Goal: Task Accomplishment & Management: Complete application form

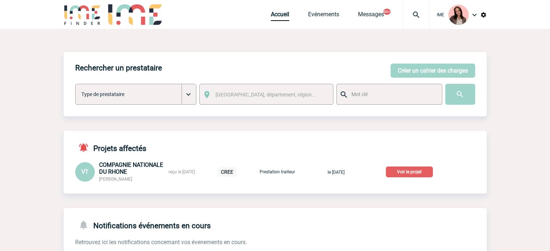
click at [403, 176] on p "Voir le projet" at bounding box center [409, 172] width 47 height 11
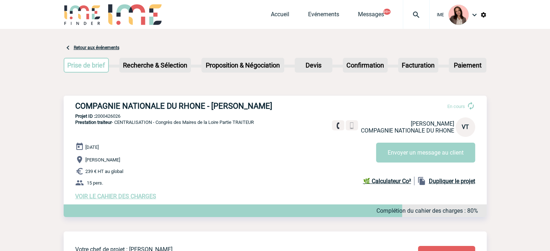
drag, startPoint x: 144, startPoint y: 98, endPoint x: 105, endPoint y: 107, distance: 39.8
click at [143, 98] on div "COMPAGNIE NATIONALE DU RHONE - Valérie TREMELO En cours Valérie TREMELO COMPAGN…" at bounding box center [275, 151] width 423 height 110
drag, startPoint x: 72, startPoint y: 105, endPoint x: 288, endPoint y: 103, distance: 215.6
click at [285, 103] on div "COMPAGNIE NATIONALE DU RHONE - Valérie TREMELO En cours Valérie TREMELO COMPAGN…" at bounding box center [275, 151] width 423 height 110
copy h3 "COMPAGNIE NATIONALE DU RHONE - Valérie TREMELO"
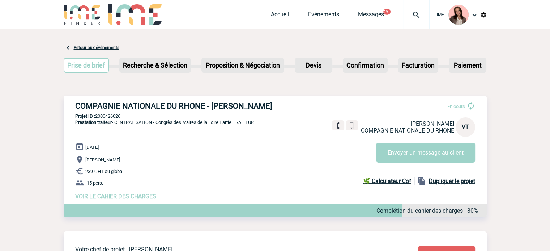
click at [114, 121] on span "Prestation traiteur - CENTRALISATION - Congrès des Maires de la Loire Partie TR…" at bounding box center [164, 122] width 179 height 5
click at [113, 118] on p "Projet ID : 2000426026" at bounding box center [275, 116] width 423 height 5
copy p "2000426026"
click at [119, 125] on span "Prestation traiteur - CENTRALISATION - Congrès des Maires de la Loire Partie TR…" at bounding box center [164, 122] width 179 height 5
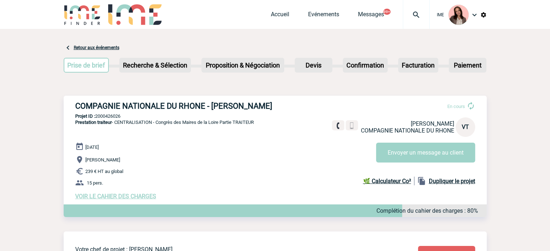
drag, startPoint x: 273, startPoint y: 120, endPoint x: 158, endPoint y: 121, distance: 114.3
click at [158, 121] on div "COMPAGNIE NATIONALE DU RHONE - Valérie TREMELO En cours Valérie TREMELO COMPAGN…" at bounding box center [275, 151] width 423 height 110
copy span "Congrès des Maires de la Loire Partie TRAITEUR"
click at [118, 120] on div "COMPAGNIE NATIONALE DU RHONE - Valérie TREMELO En cours Valérie TREMELO COMPAGN…" at bounding box center [275, 151] width 423 height 110
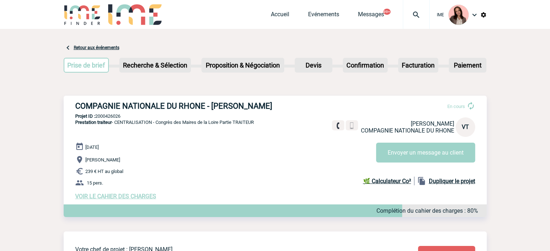
click at [117, 117] on p "Projet ID : 2000426026" at bounding box center [275, 116] width 423 height 5
copy p "2000426026"
click at [224, 102] on h3 "COMPAGNIE NATIONALE DU RHONE - Valérie TREMELO" at bounding box center [183, 106] width 217 height 9
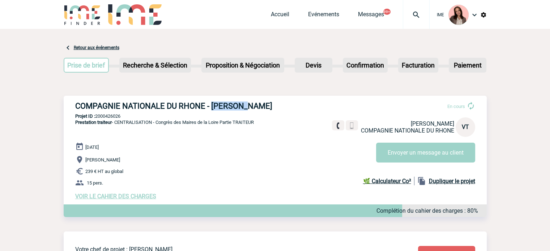
copy h3 "Valérie"
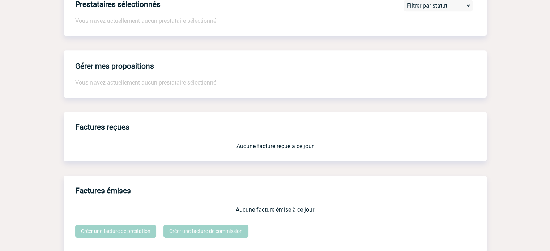
scroll to position [667, 0]
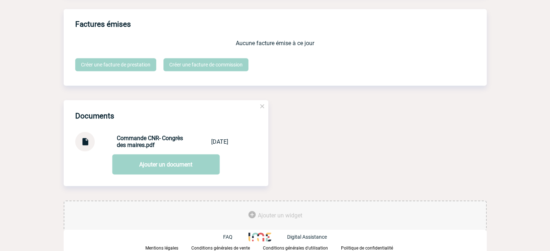
click at [87, 147] on link at bounding box center [84, 144] width 9 height 7
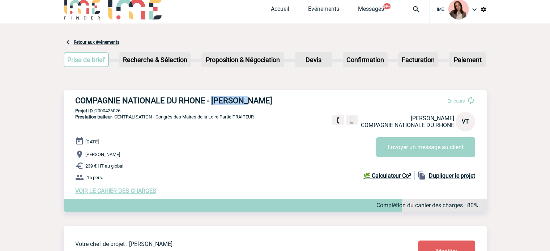
scroll to position [0, 0]
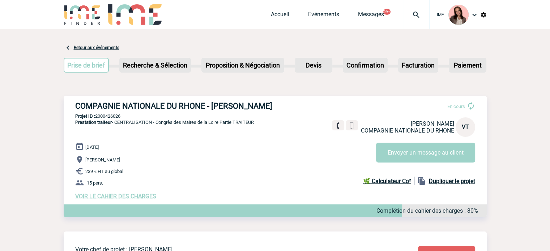
click at [260, 110] on h3 "COMPAGNIE NATIONALE DU RHONE - Valérie TREMELO" at bounding box center [183, 106] width 217 height 9
copy h3 "TREMELO"
click at [281, 100] on div "COMPAGNIE NATIONALE DU RHONE - Valérie TREMELO En cours Valérie TREMELO COMPAGN…" at bounding box center [275, 151] width 423 height 110
drag, startPoint x: 271, startPoint y: 105, endPoint x: 278, endPoint y: 105, distance: 6.9
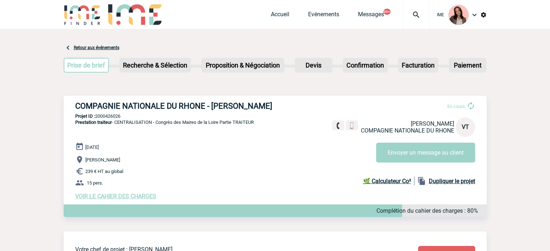
click at [271, 105] on h3 "COMPAGNIE NATIONALE DU RHONE - Valérie TREMELO" at bounding box center [183, 106] width 217 height 9
drag, startPoint x: 278, startPoint y: 105, endPoint x: 212, endPoint y: 102, distance: 65.9
click at [212, 102] on h3 "COMPAGNIE NATIONALE DU RHONE - Valérie TREMELO" at bounding box center [183, 106] width 217 height 9
copy h3 "Valérie TREMELO"
click at [118, 115] on p "Projet ID : 2000426026" at bounding box center [275, 116] width 423 height 5
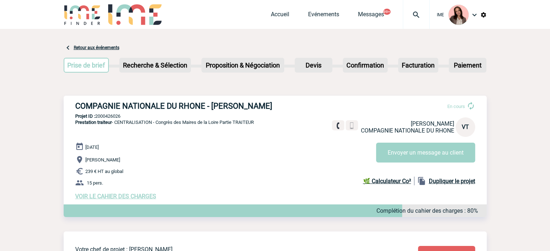
click at [118, 115] on p "Projet ID : 2000426026" at bounding box center [275, 116] width 423 height 5
copy p "2000426026"
click at [215, 109] on h3 "COMPAGNIE NATIONALE DU RHONE - Valérie TREMELO" at bounding box center [183, 106] width 217 height 9
copy h3 "Valérie"
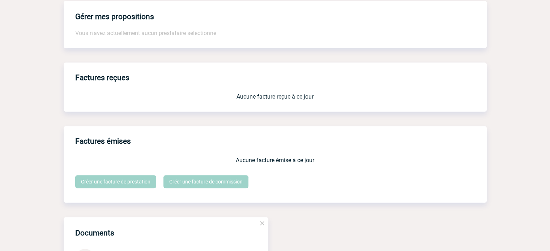
scroll to position [667, 0]
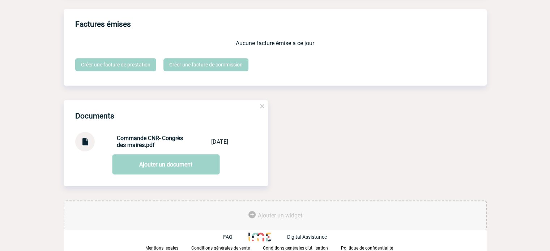
click at [82, 140] on img at bounding box center [84, 139] width 9 height 14
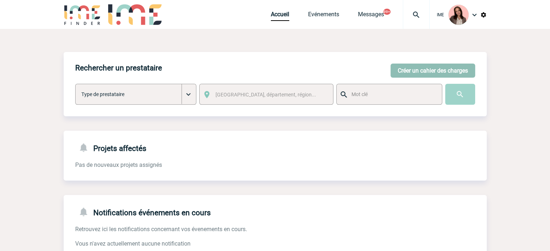
click at [457, 72] on button "Créer un cahier des charges" at bounding box center [433, 71] width 85 height 14
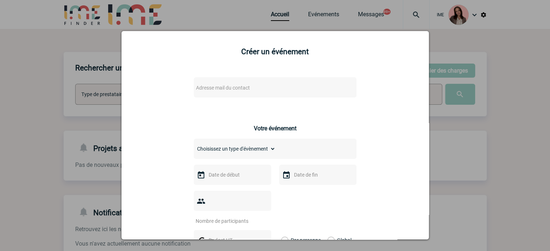
click at [238, 87] on span "Adresse mail du contact" at bounding box center [223, 88] width 54 height 6
type input "[PERSON_NAME][EMAIL_ADDRESS][DOMAIN_NAME]"
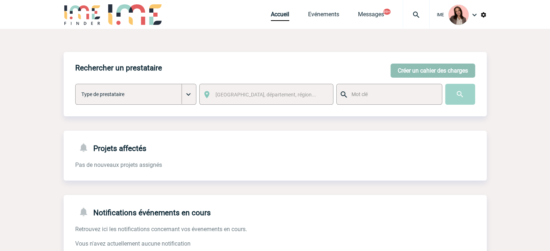
click at [413, 70] on button "Créer un cahier des charges" at bounding box center [433, 71] width 85 height 14
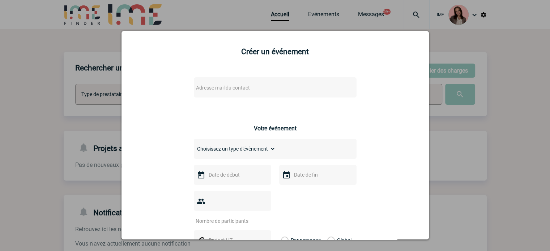
click at [253, 87] on span "Adresse mail du contact" at bounding box center [256, 88] width 127 height 10
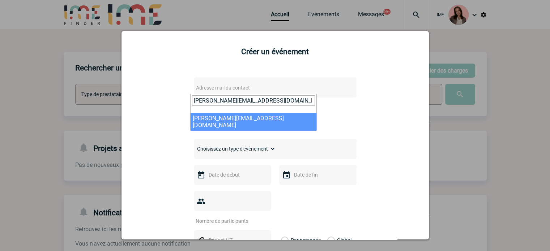
type input "[PERSON_NAME][EMAIL_ADDRESS][DOMAIN_NAME]"
select select "133176"
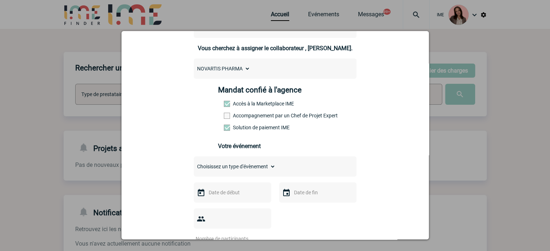
scroll to position [72, 0]
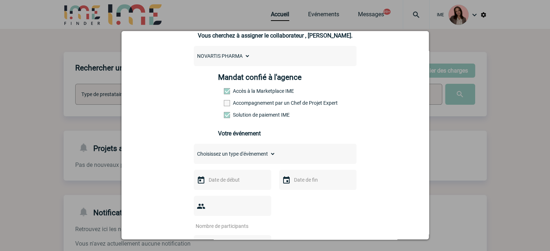
click at [248, 105] on label "Accompagnement par un Chef de Projet Expert" at bounding box center [240, 103] width 32 height 6
click at [0, 0] on input "Accompagnement par un Chef de Projet Expert" at bounding box center [0, 0] width 0 height 0
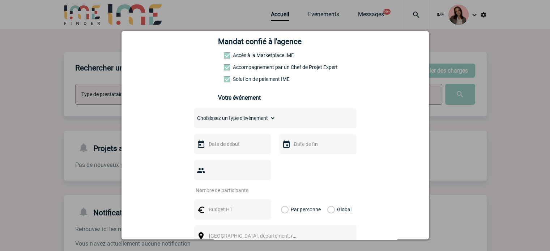
scroll to position [109, 0]
click at [252, 115] on select "Choisissez un type d'évènement Séminaire avec nuitée Séminaire sans nuitée Repa…" at bounding box center [235, 118] width 82 height 10
select select "2"
click at [194, 115] on select "Choisissez un type d'évènement Séminaire avec nuitée Séminaire sans nuitée Repa…" at bounding box center [235, 118] width 82 height 10
click at [226, 147] on input "text" at bounding box center [232, 143] width 50 height 9
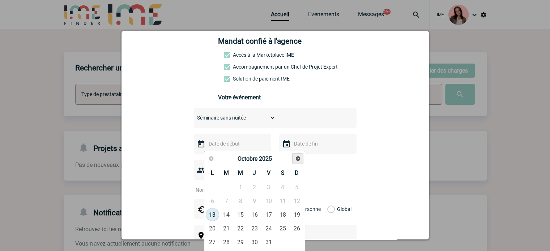
click at [298, 160] on span "Suivant" at bounding box center [298, 159] width 6 height 6
click at [256, 186] on link "4" at bounding box center [254, 187] width 13 height 13
type input "04-12-2025"
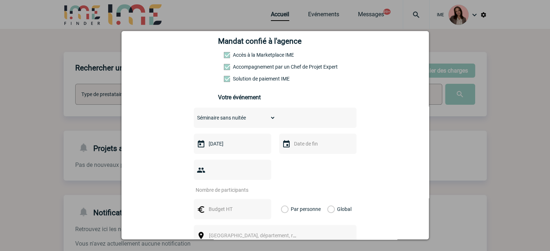
click at [317, 153] on div at bounding box center [317, 144] width 77 height 20
click at [320, 147] on input "text" at bounding box center [317, 143] width 50 height 9
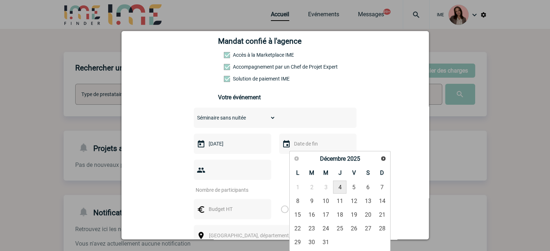
click at [340, 187] on link "4" at bounding box center [339, 187] width 13 height 13
type input "04-12-2025"
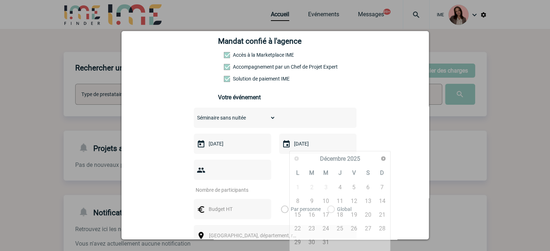
click at [214, 186] on input "number" at bounding box center [228, 190] width 68 height 9
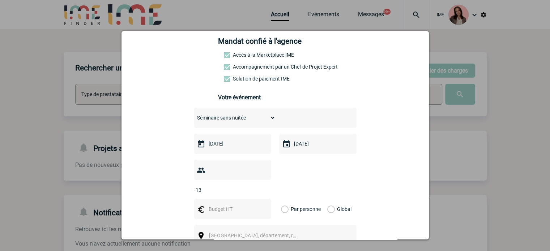
scroll to position [145, 0]
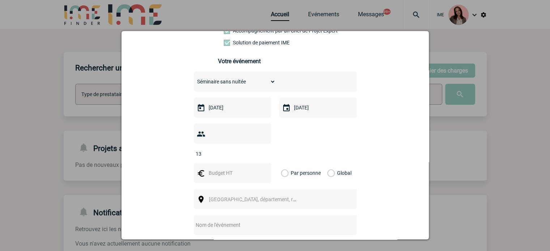
type input "13"
click at [228, 169] on input "text" at bounding box center [232, 173] width 50 height 9
type input "2990"
click at [332, 163] on label "Global" at bounding box center [329, 173] width 5 height 20
click at [0, 0] on input "Global" at bounding box center [0, 0] width 0 height 0
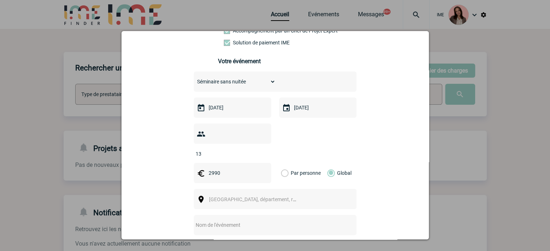
click at [243, 197] on span "Ville, département, région..." at bounding box center [259, 200] width 101 height 6
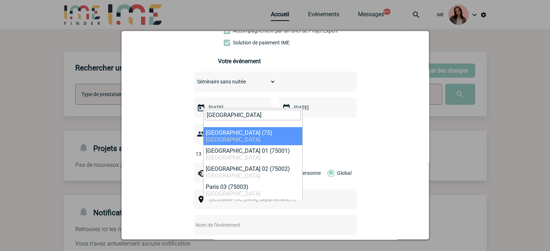
type input "paris"
select select "3"
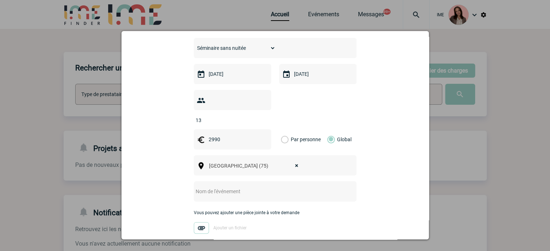
scroll to position [217, 0]
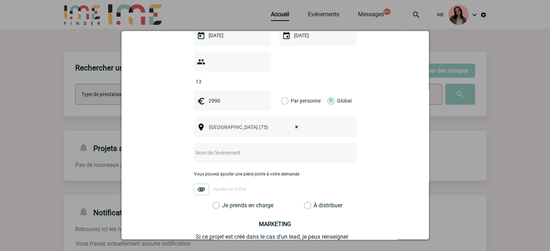
click at [226, 148] on input "text" at bounding box center [266, 152] width 144 height 9
paste input "Réunion Leadership Team - Off site – RLT"
type input "Réunion Leadership Team - Off site – RLT"
click at [216, 202] on label "Je prends en charge" at bounding box center [218, 205] width 12 height 7
click at [0, 0] on input "Je prends en charge" at bounding box center [0, 0] width 0 height 0
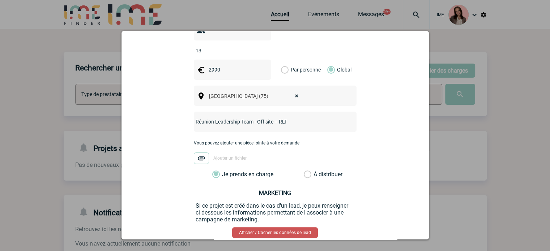
scroll to position [281, 0]
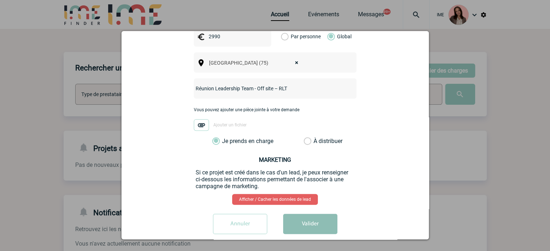
click at [301, 214] on button "Valider" at bounding box center [310, 224] width 54 height 20
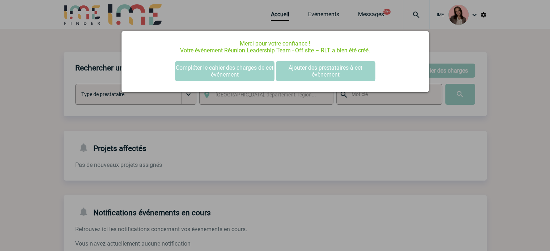
scroll to position [0, 0]
click at [237, 75] on button "Compléter le cahier des charges de cet événement" at bounding box center [224, 71] width 99 height 20
click at [251, 66] on button "Compléter le cahier des charges de cet événement" at bounding box center [224, 71] width 99 height 20
click at [226, 68] on button "Compléter le cahier des charges de cet événement" at bounding box center [224, 71] width 99 height 20
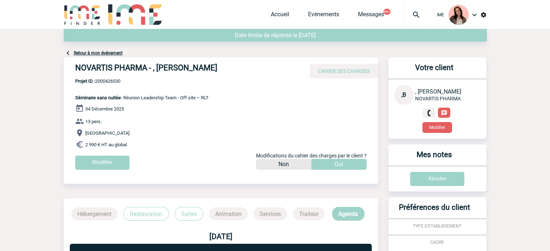
drag, startPoint x: 77, startPoint y: 67, endPoint x: 256, endPoint y: 67, distance: 179.1
click at [256, 67] on h4 "NOVARTIS PHARMA - , [PERSON_NAME]" at bounding box center [183, 69] width 217 height 12
click at [115, 84] on span "Projet ID : 2000426030" at bounding box center [142, 81] width 134 height 5
copy span "2000426030"
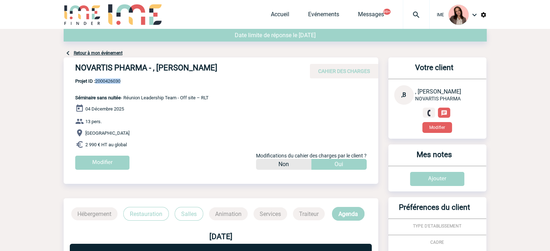
click at [118, 52] on link "Retour à mon événement" at bounding box center [98, 53] width 49 height 5
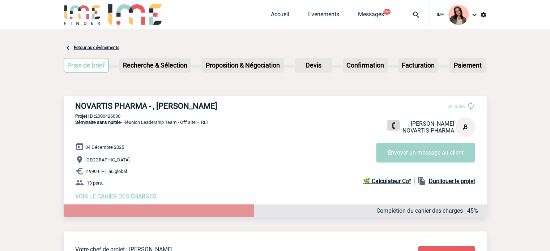
click at [392, 121] on div ", [PERSON_NAME] NOVARTIS PHARMA ,B" at bounding box center [425, 128] width 99 height 20
click at [392, 121] on link at bounding box center [393, 125] width 13 height 10
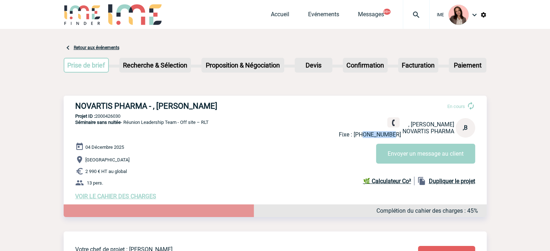
drag, startPoint x: 392, startPoint y: 135, endPoint x: 367, endPoint y: 134, distance: 25.3
click at [367, 134] on p "Fixe : [PHONE_NUMBER]" at bounding box center [370, 134] width 62 height 7
copy p "660783999"
